Goal: Task Accomplishment & Management: Manage account settings

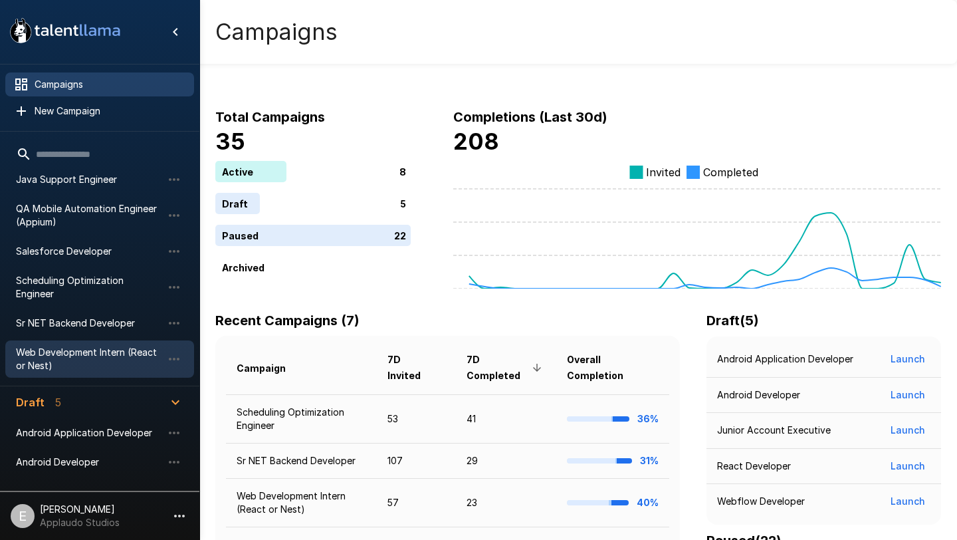
scroll to position [213, 0]
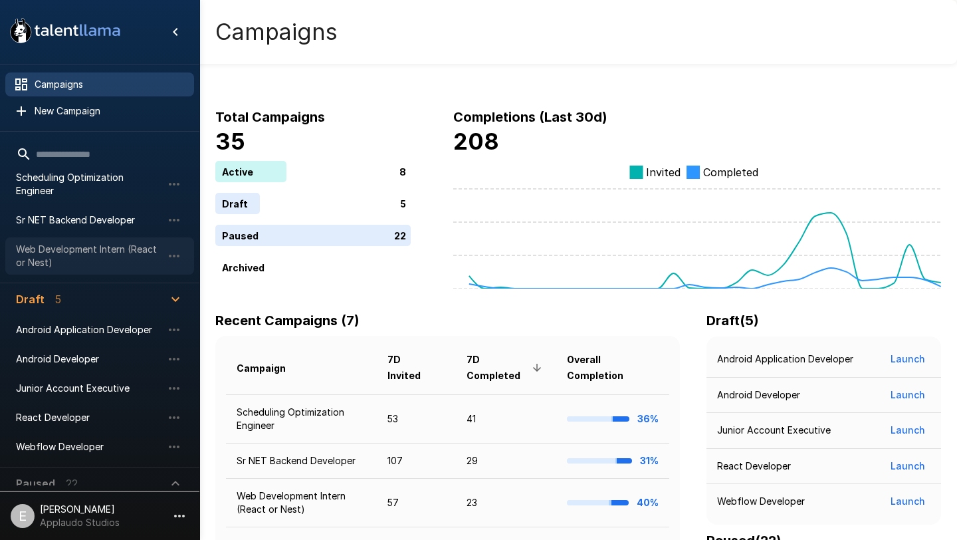
click at [100, 243] on span "Web Development Intern (React or Nest)" at bounding box center [89, 256] width 146 height 27
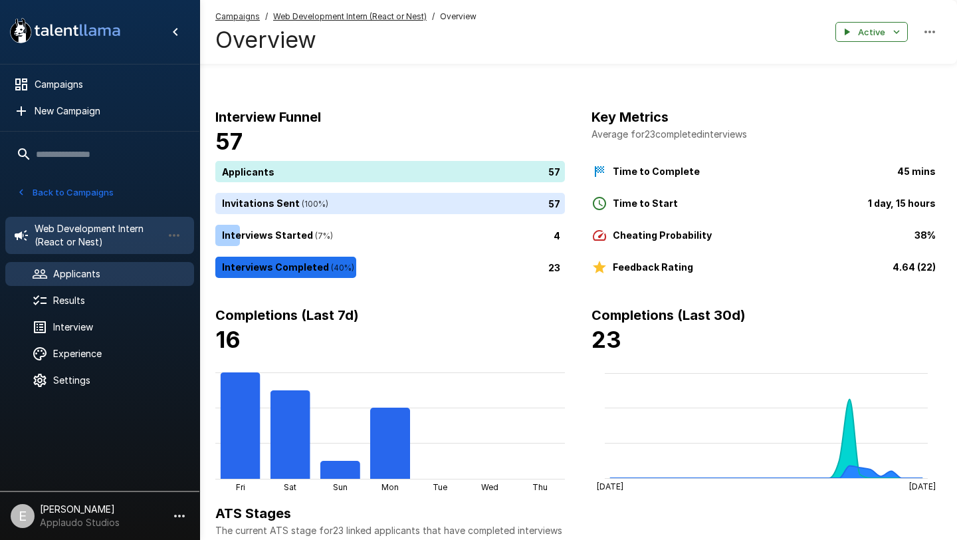
click at [139, 271] on span "Applicants" at bounding box center [118, 273] width 130 height 13
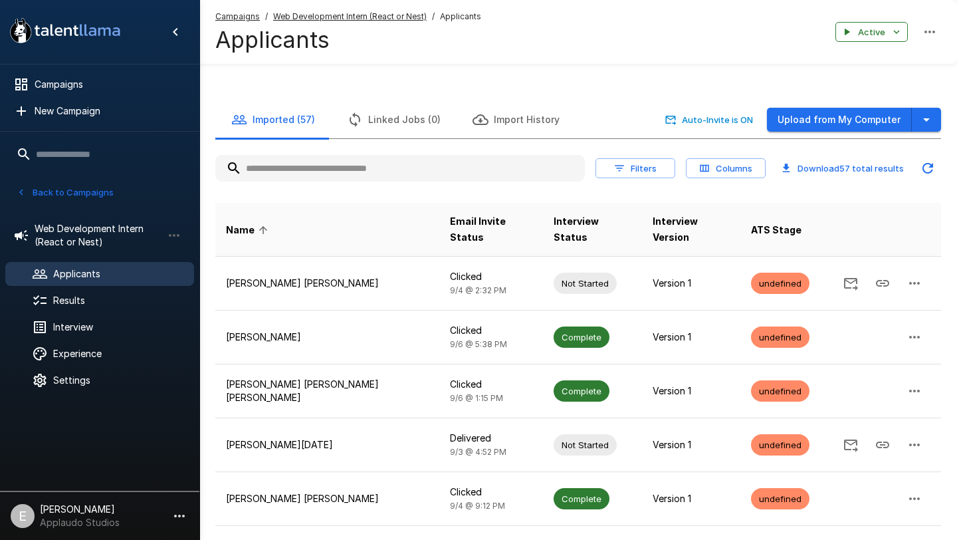
click at [361, 173] on input "text" at bounding box center [400, 168] width 370 height 24
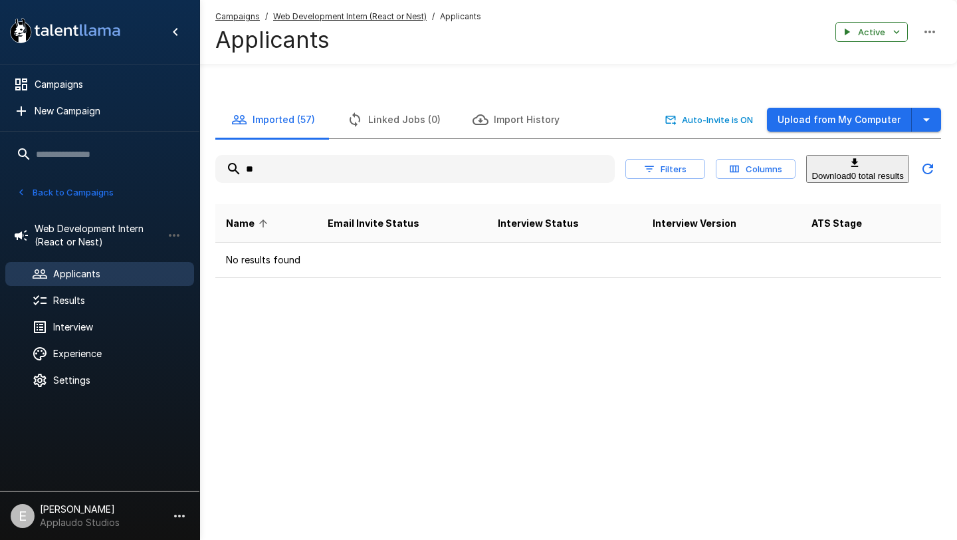
type input "*"
type input "****"
click at [106, 272] on span "Applicants" at bounding box center [118, 273] width 130 height 13
click at [609, 169] on icon "button" at bounding box center [609, 169] width 0 height 0
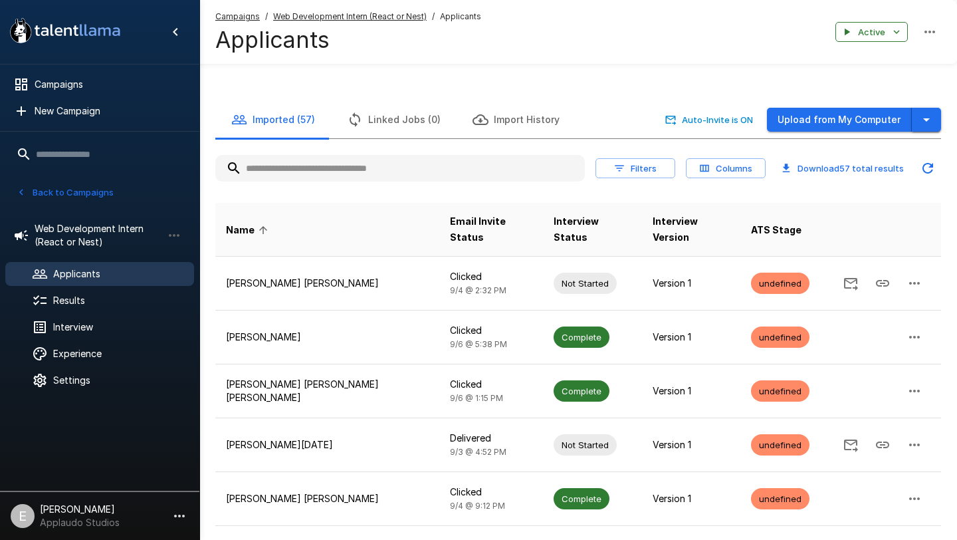
click at [929, 120] on icon "button" at bounding box center [926, 120] width 16 height 16
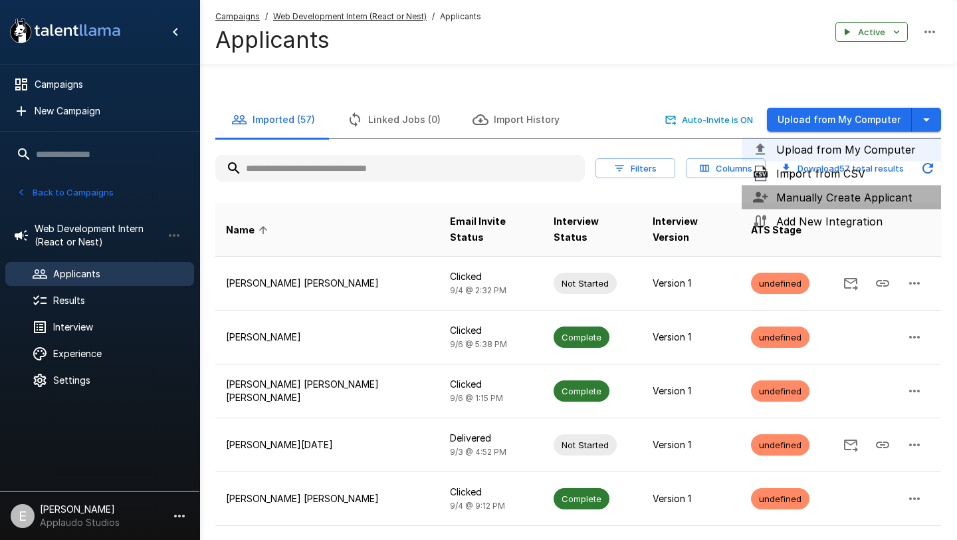
click at [870, 191] on span "Manually Create Applicant" at bounding box center [853, 197] width 154 height 16
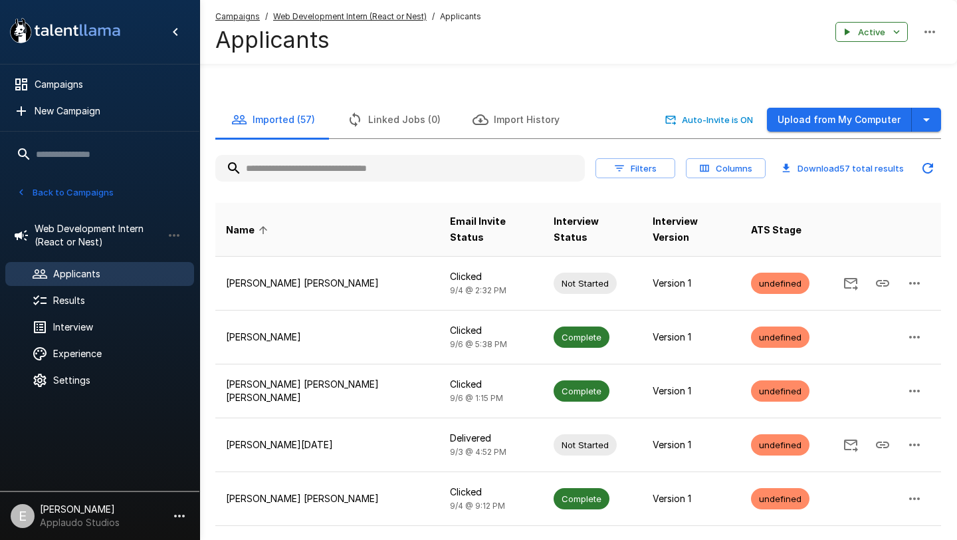
type input "**********"
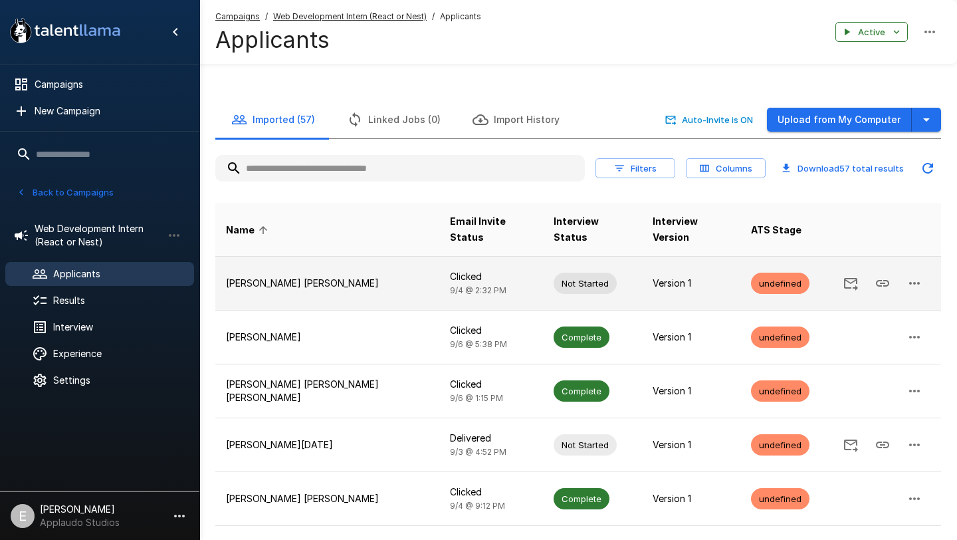
click at [285, 276] on p "[PERSON_NAME] [PERSON_NAME]" at bounding box center [327, 282] width 203 height 13
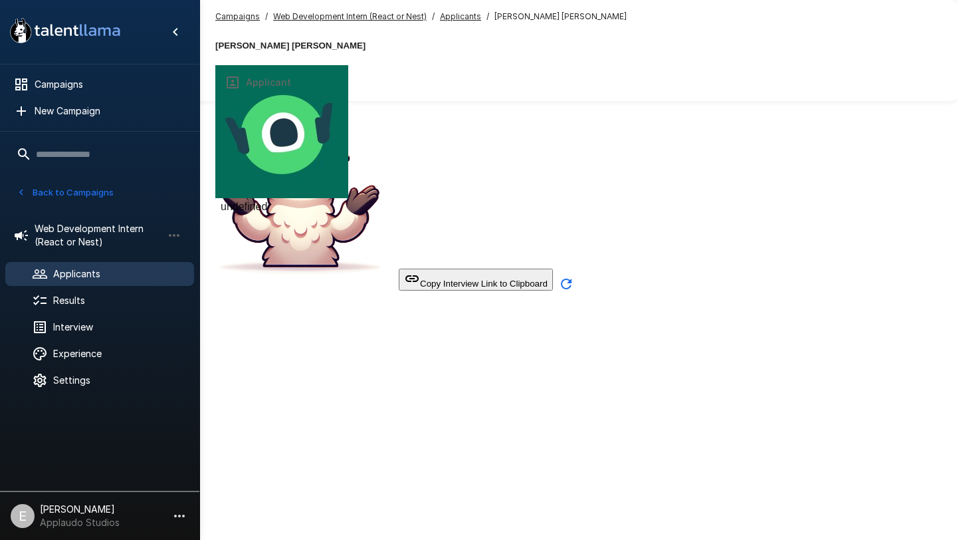
click at [307, 78] on button "Applicant" at bounding box center [258, 82] width 98 height 37
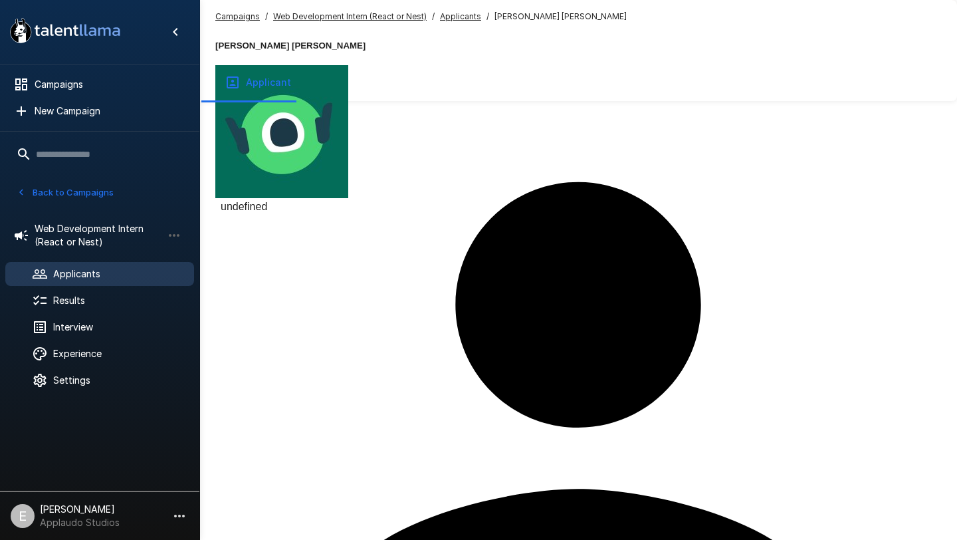
click at [453, 17] on u "Applicants" at bounding box center [460, 16] width 41 height 10
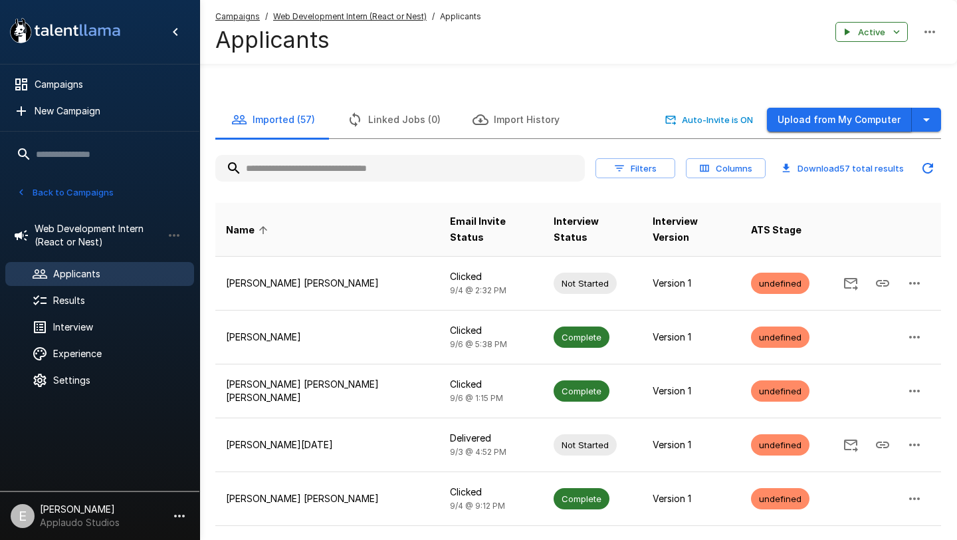
click at [883, 112] on button "Upload from My Computer" at bounding box center [839, 120] width 145 height 25
click at [367, 171] on input "text" at bounding box center [400, 168] width 370 height 24
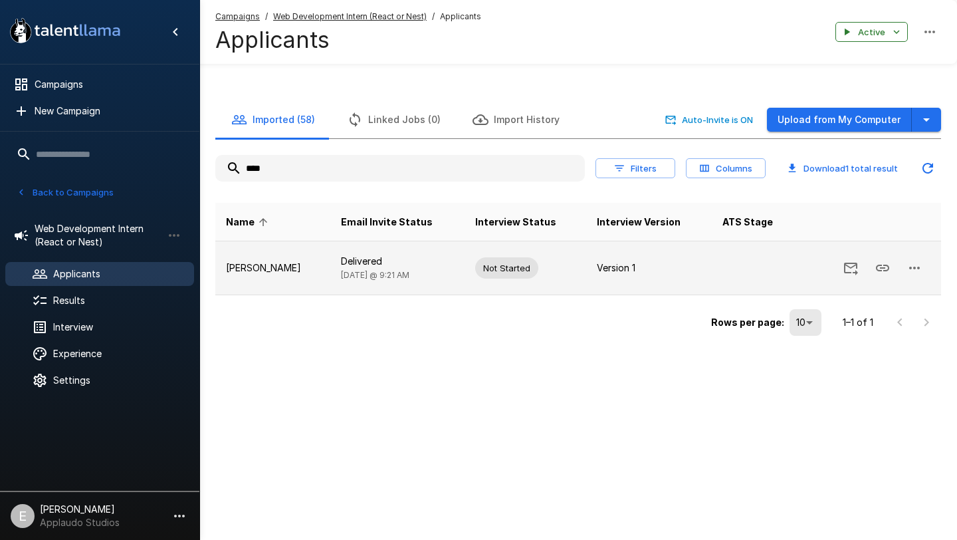
type input "****"
click at [920, 269] on icon "button" at bounding box center [914, 268] width 16 height 16
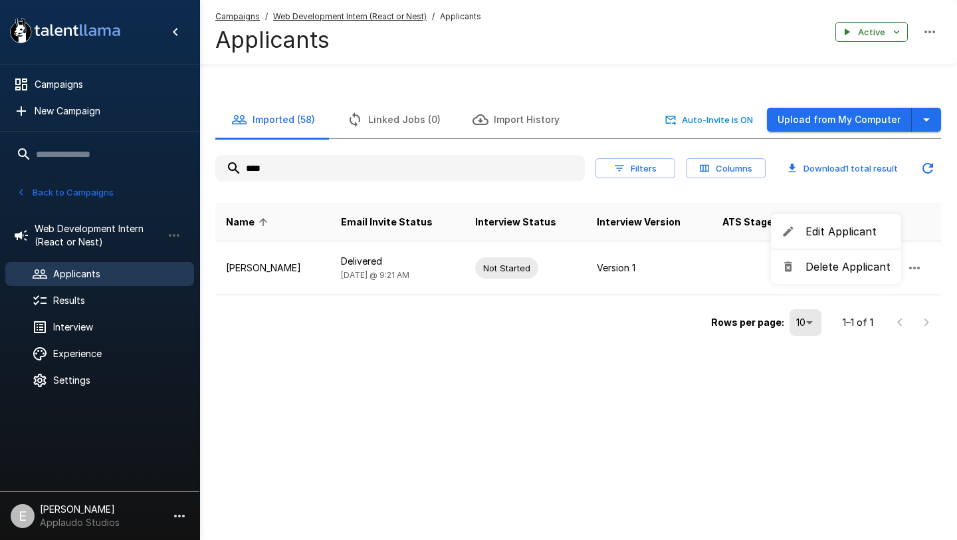
click at [877, 235] on span "Edit Applicant" at bounding box center [847, 231] width 85 height 16
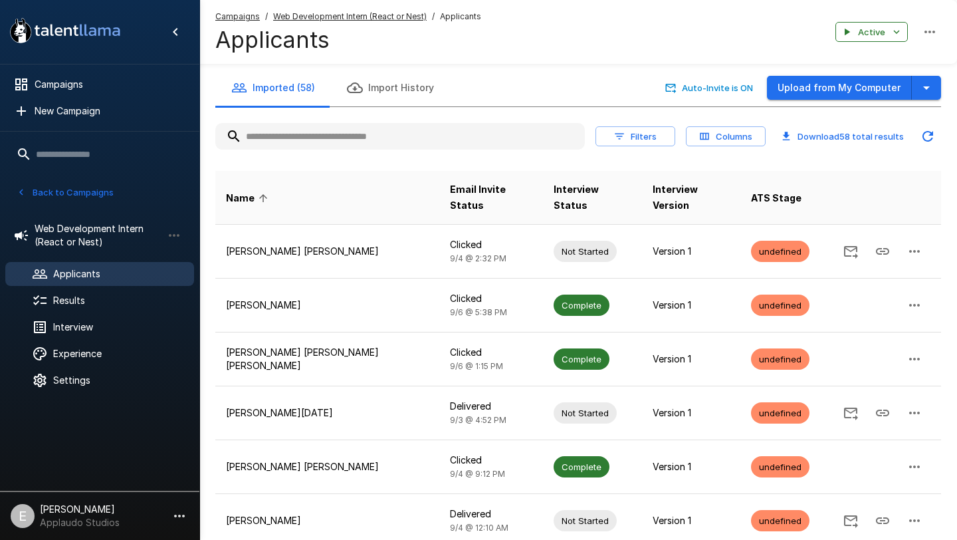
click at [309, 135] on input "text" at bounding box center [400, 136] width 370 height 24
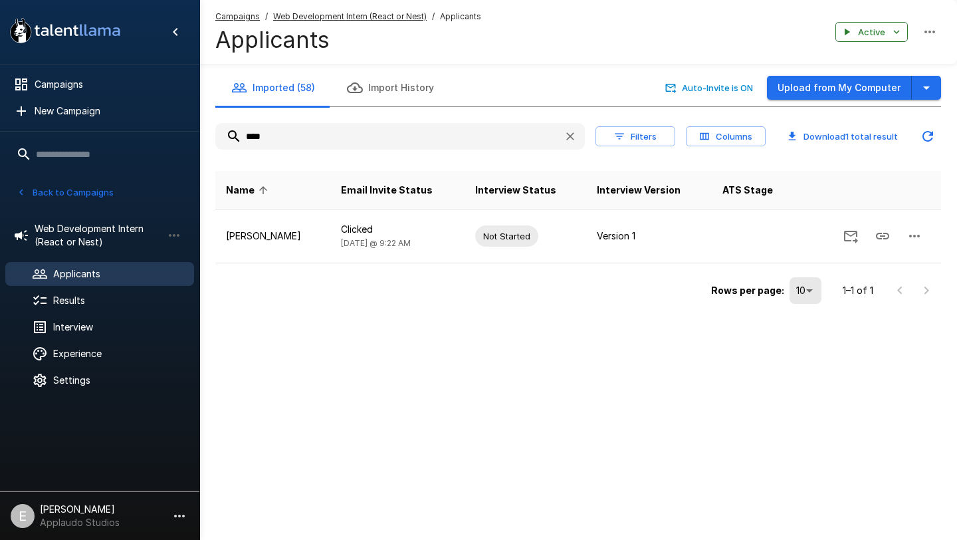
type input "****"
click at [572, 142] on icon "button" at bounding box center [570, 136] width 13 height 13
